Goal: Task Accomplishment & Management: Use online tool/utility

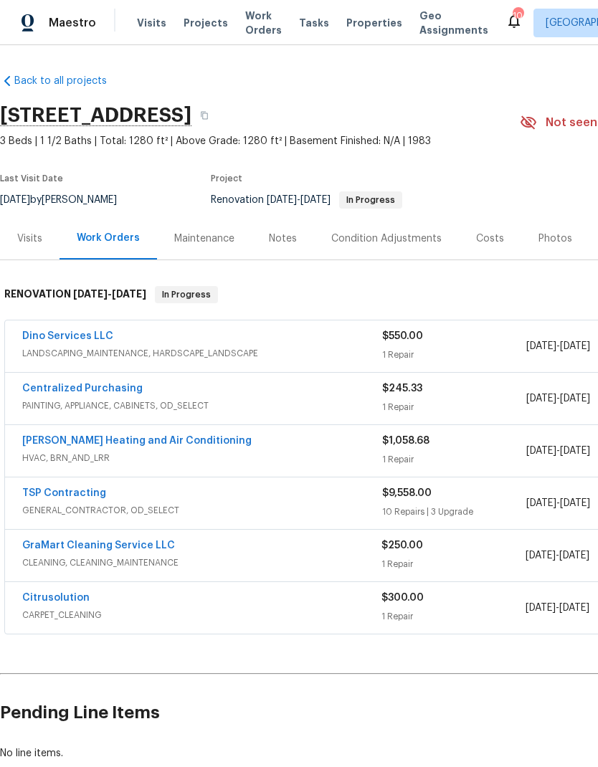
click at [84, 439] on link "[PERSON_NAME] Heating and Air Conditioning" at bounding box center [136, 441] width 229 height 10
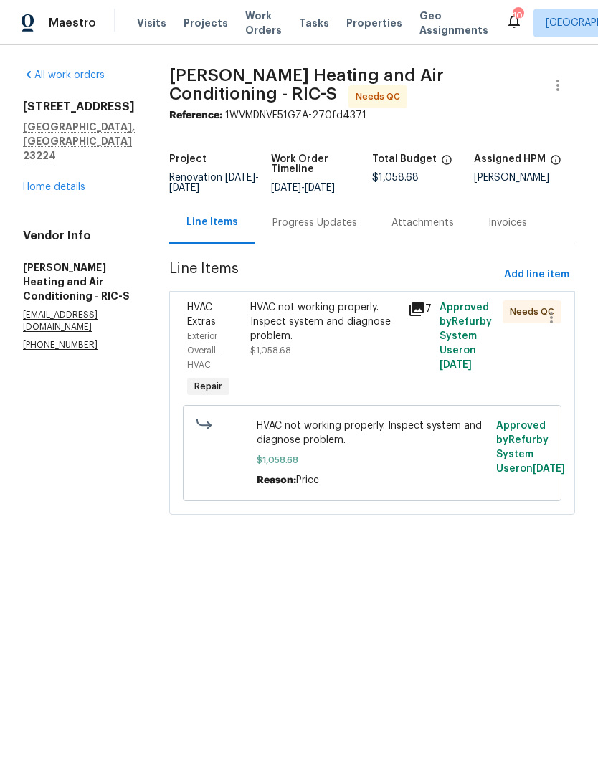
click at [352, 389] on div "HVAC not working properly. Inspect system and diagnose problem. $1,058.68" at bounding box center [325, 350] width 158 height 109
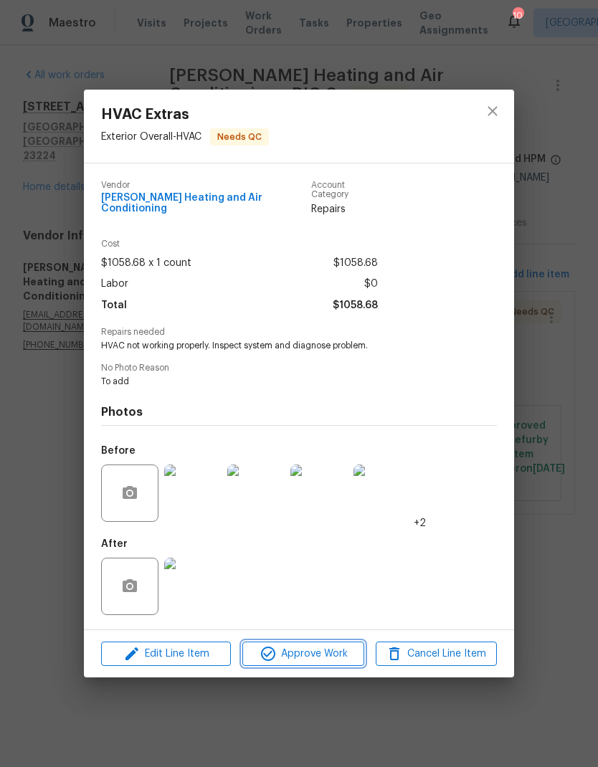
click at [332, 650] on span "Approve Work" at bounding box center [303, 654] width 113 height 18
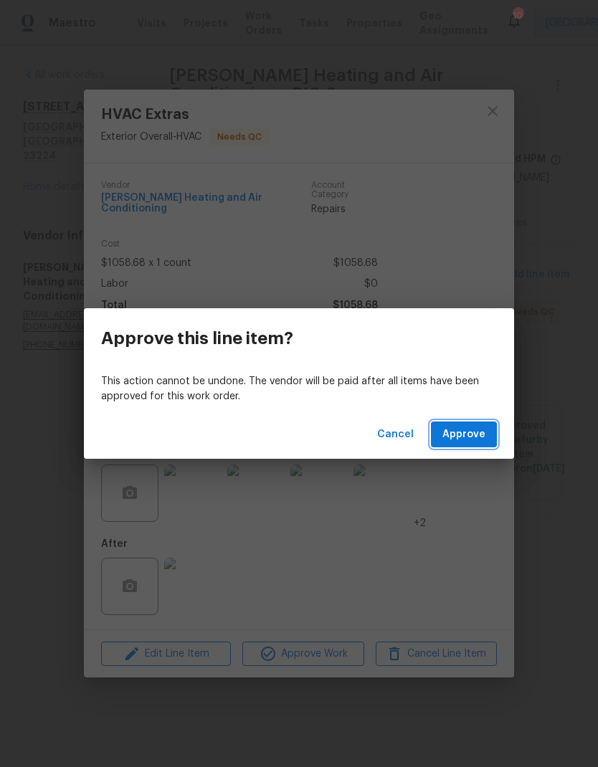
click at [468, 425] on button "Approve" at bounding box center [464, 435] width 66 height 27
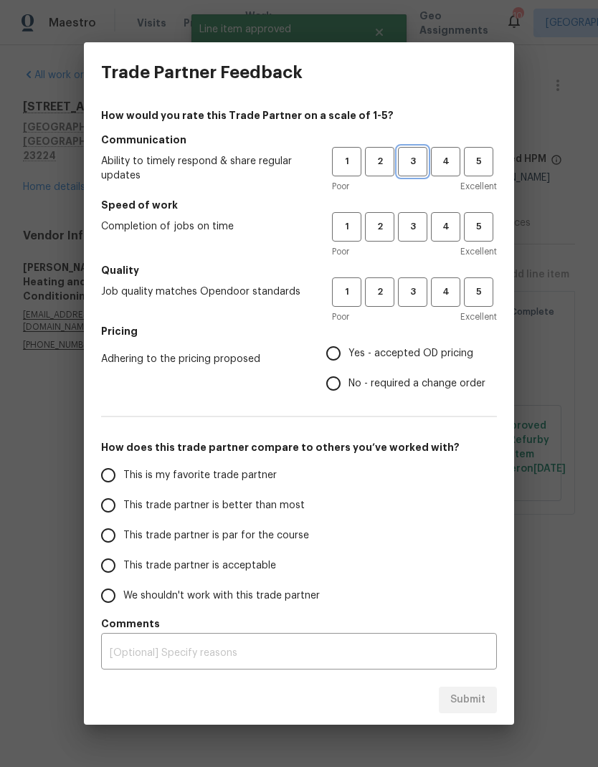
click at [409, 163] on span "3" at bounding box center [412, 161] width 27 height 16
click at [409, 219] on button "3" at bounding box center [412, 226] width 29 height 29
click at [448, 228] on span "4" at bounding box center [445, 227] width 27 height 16
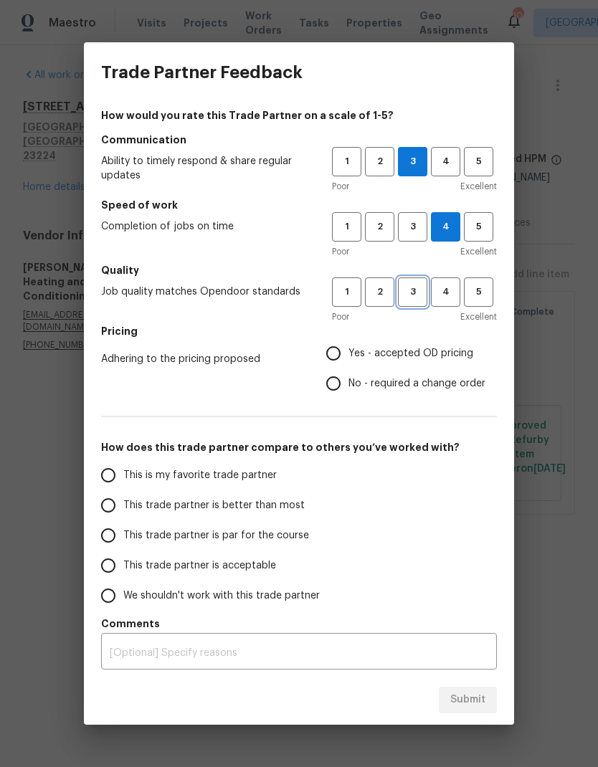
click at [413, 303] on button "3" at bounding box center [412, 291] width 29 height 29
click at [338, 357] on input "Yes - accepted OD pricing" at bounding box center [333, 353] width 30 height 30
radio input "true"
click at [114, 535] on input "This trade partner is par for the course" at bounding box center [108, 535] width 30 height 30
click at [489, 697] on button "Submit" at bounding box center [468, 700] width 58 height 27
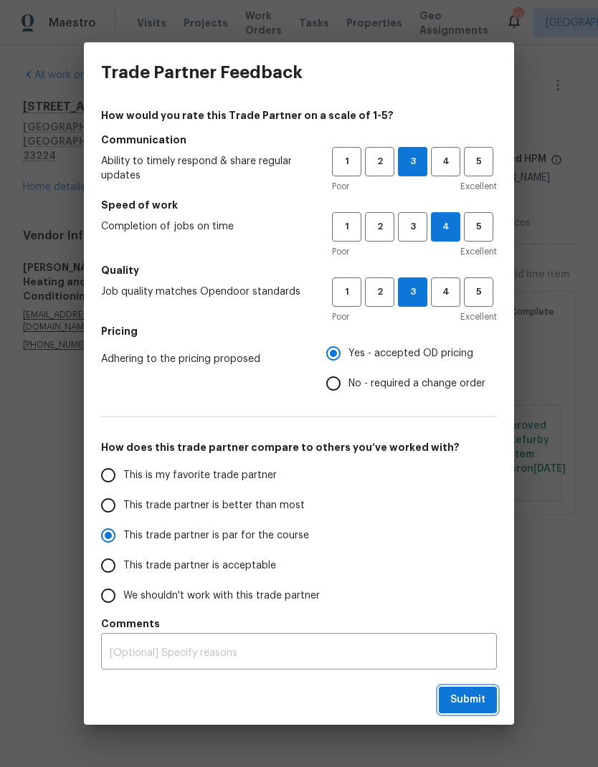
radio input "true"
radio input "false"
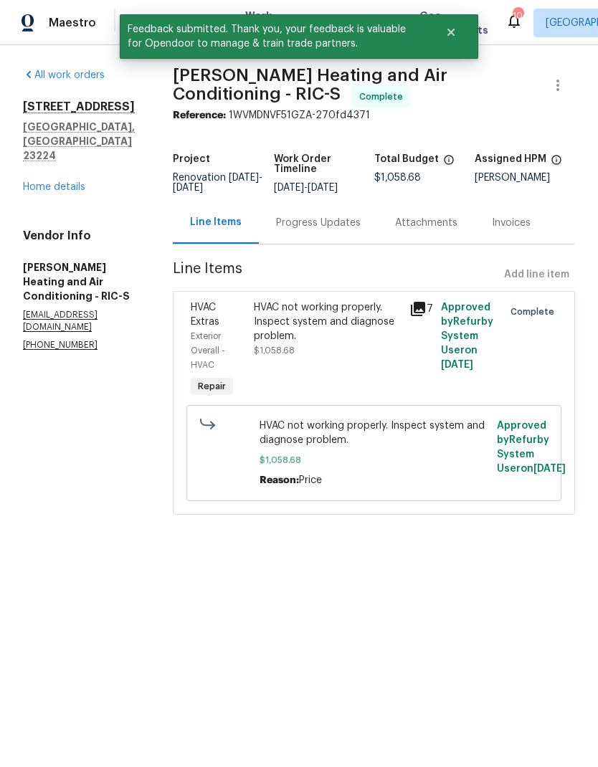
click at [34, 182] on link "Home details" at bounding box center [54, 187] width 62 height 10
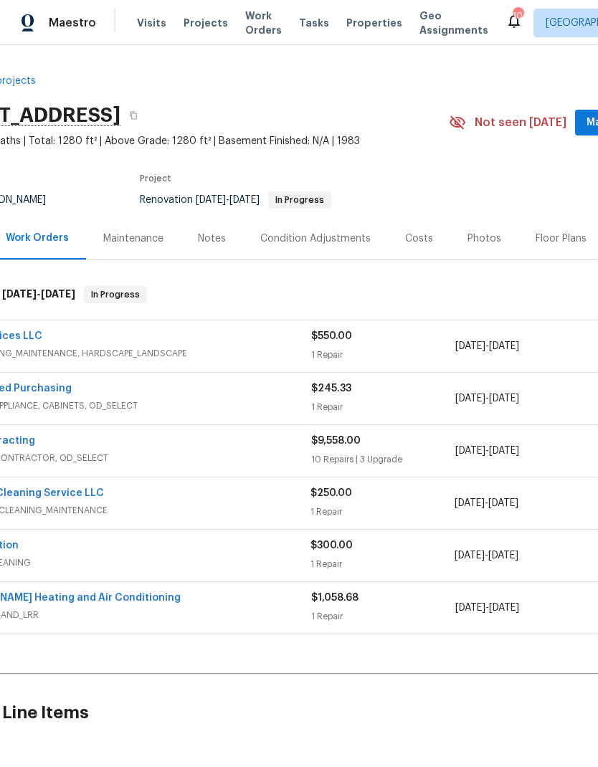
scroll to position [0, 69]
